Goal: Information Seeking & Learning: Learn about a topic

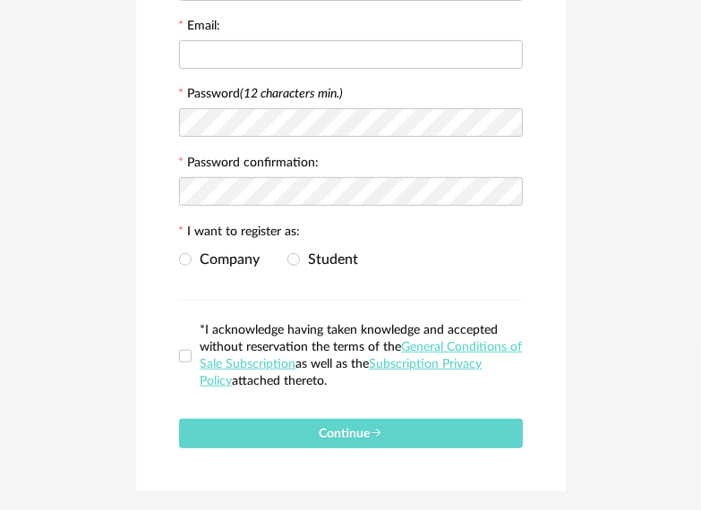
scroll to position [386, 0]
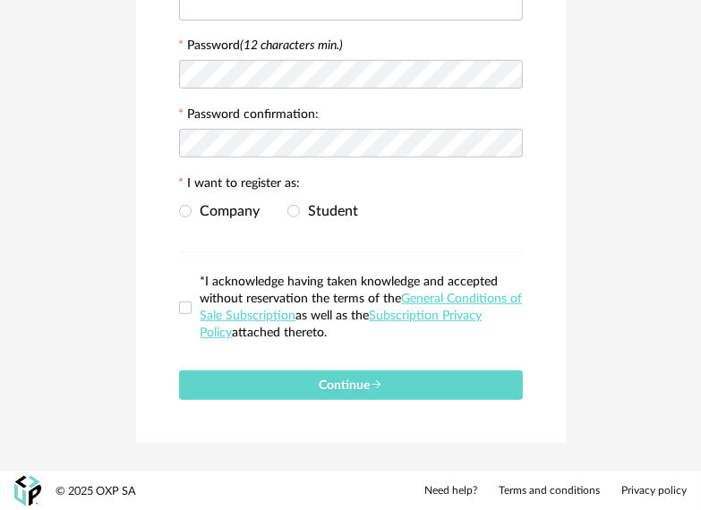
click at [12, 505] on div "© 2025 OXP SA Need help? Terms and conditions Privacy policy" at bounding box center [350, 492] width 701 height 40
click at [22, 491] on img at bounding box center [27, 491] width 27 height 31
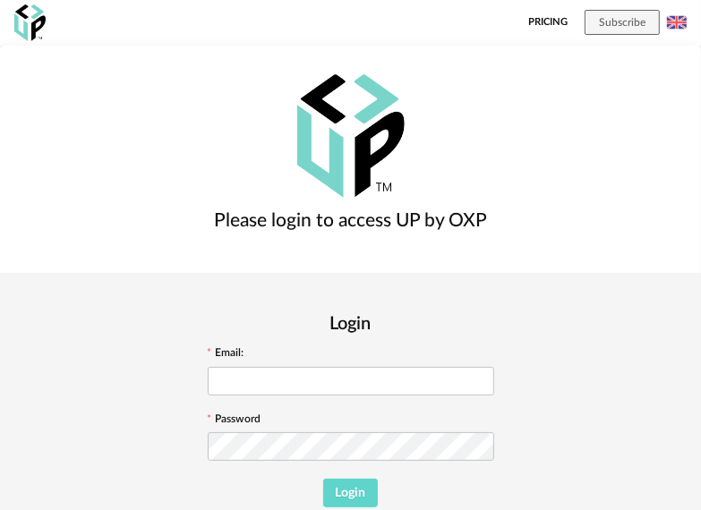
click at [539, 25] on link "Pricing" at bounding box center [547, 23] width 39 height 46
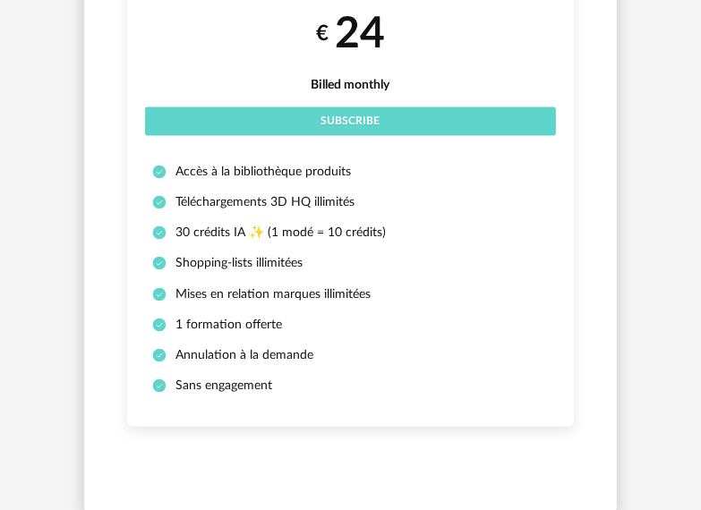
scroll to position [1698, 0]
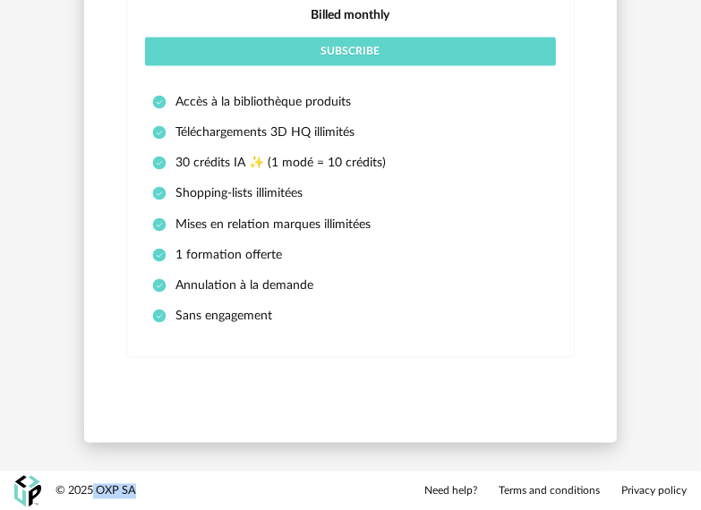
drag, startPoint x: 168, startPoint y: 490, endPoint x: 93, endPoint y: 488, distance: 75.2
click at [93, 488] on div "© 2025 OXP SA Need help? Terms and conditions Privacy policy" at bounding box center [350, 492] width 701 height 40
copy div "OXP SA"
